Goal: Task Accomplishment & Management: Manage account settings

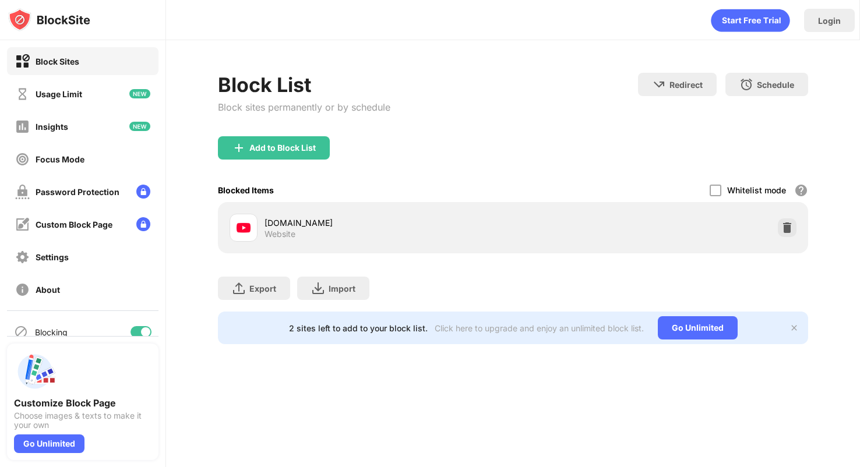
click at [143, 330] on div at bounding box center [145, 331] width 9 height 9
click at [140, 330] on div at bounding box center [141, 332] width 21 height 12
